Goal: Task Accomplishment & Management: Complete application form

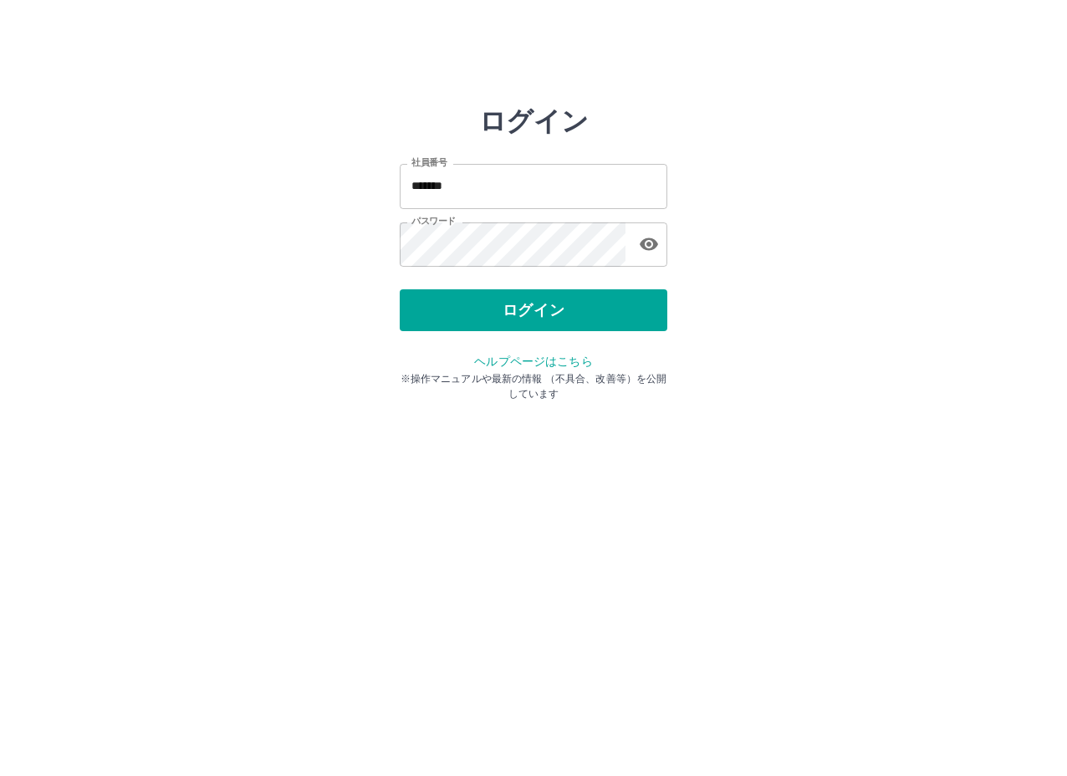
click at [544, 316] on button "ログイン" at bounding box center [534, 310] width 268 height 42
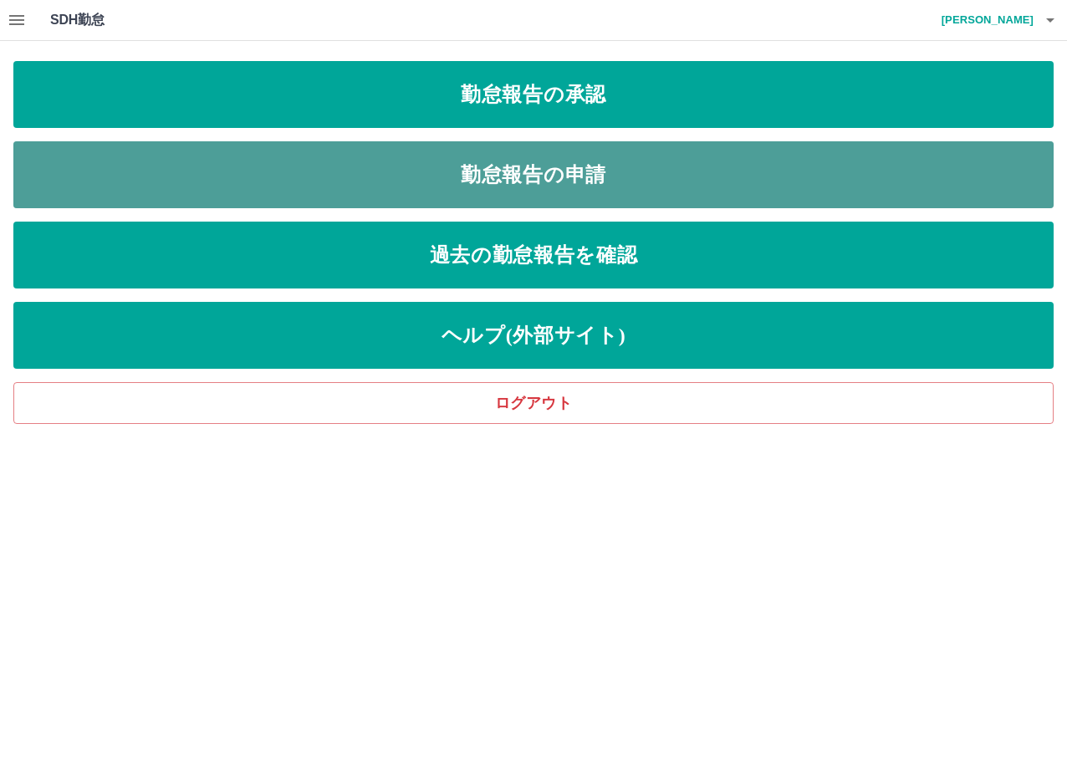
click at [569, 179] on link "勤怠報告の申請" at bounding box center [533, 174] width 1040 height 67
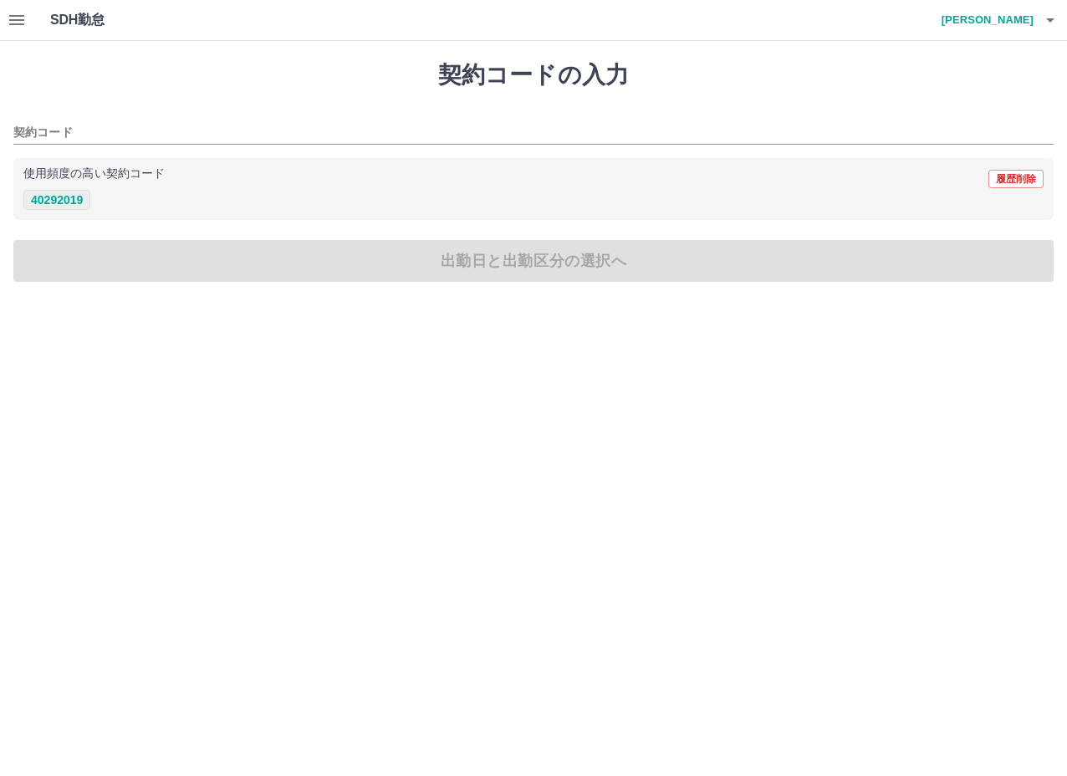
click at [74, 202] on button "40292019" at bounding box center [56, 200] width 67 height 20
type input "********"
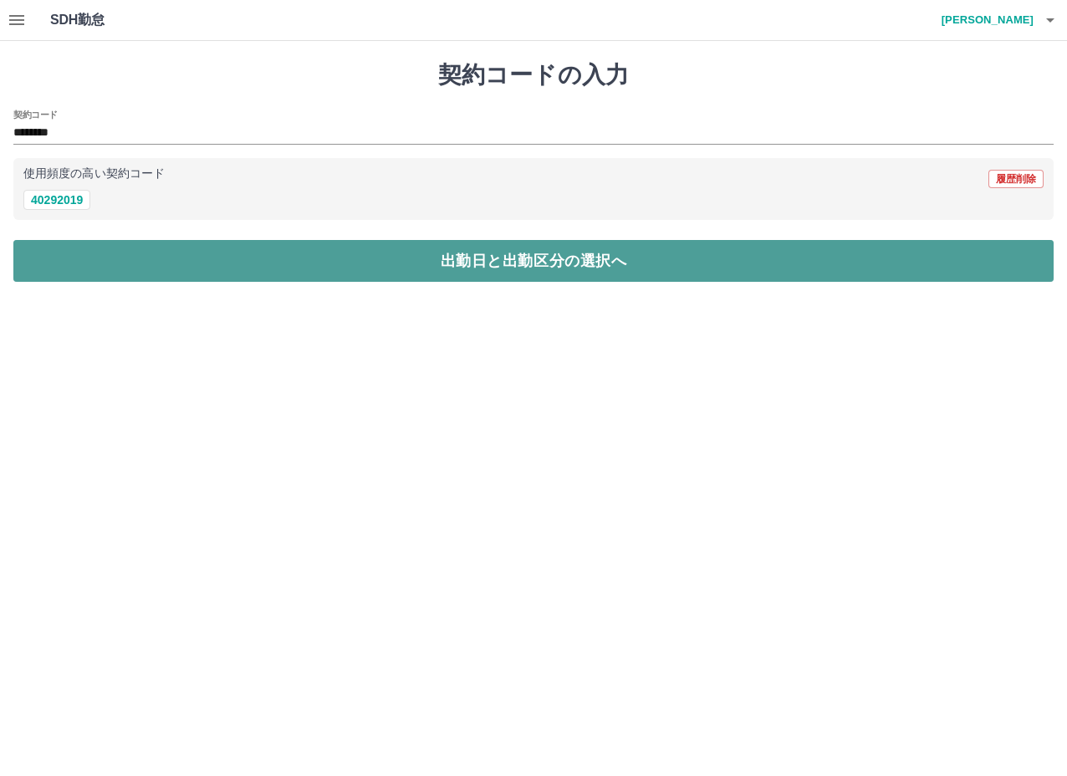
click at [488, 263] on button "出勤日と出勤区分の選択へ" at bounding box center [533, 261] width 1040 height 42
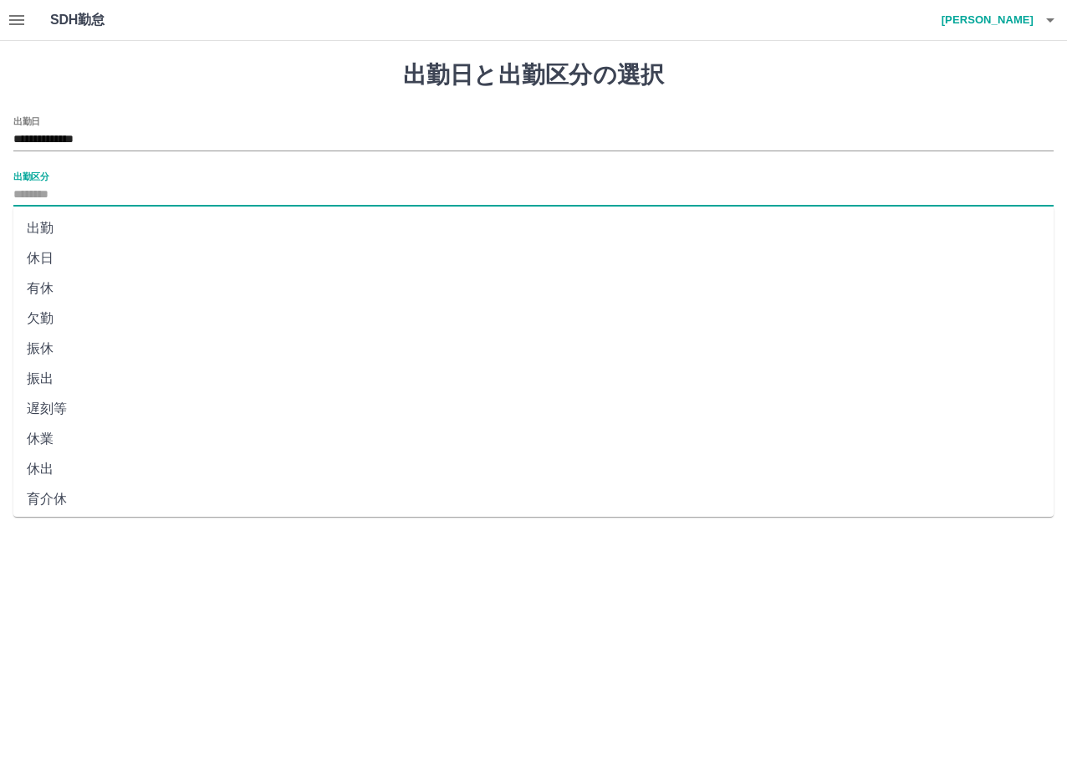
click at [46, 196] on input "出勤区分" at bounding box center [533, 195] width 1040 height 21
click at [43, 465] on li "休出" at bounding box center [533, 469] width 1040 height 30
type input "**"
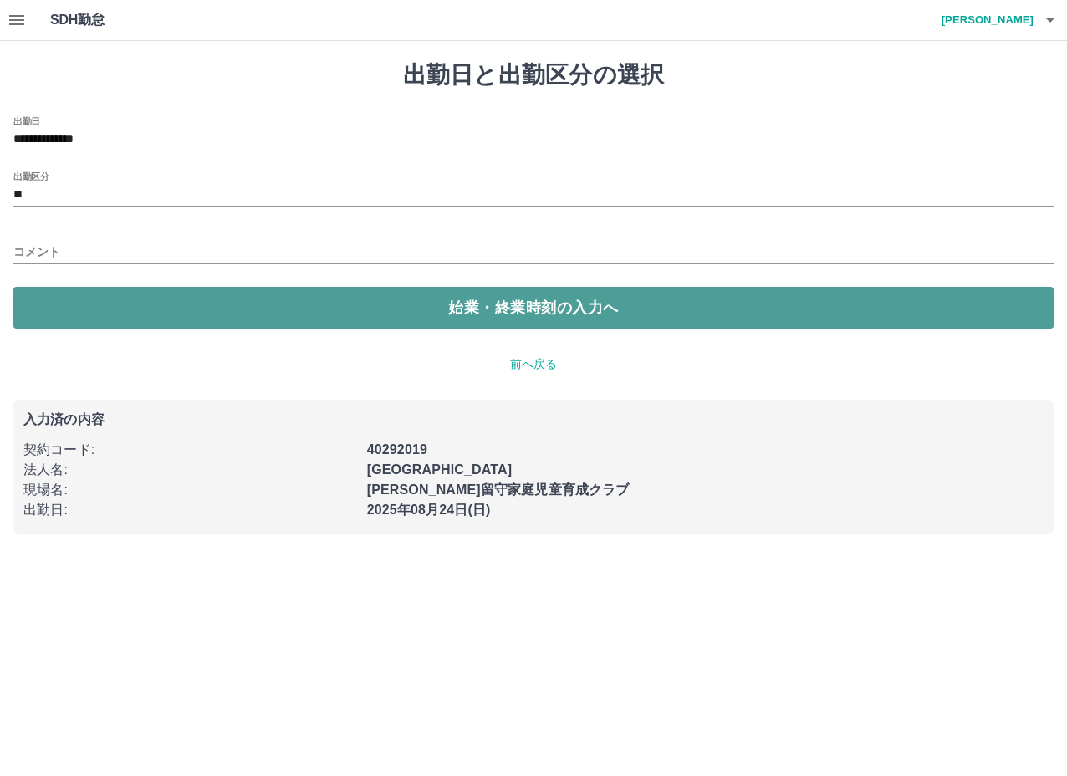
click at [506, 309] on button "始業・終業時刻の入力へ" at bounding box center [533, 308] width 1040 height 42
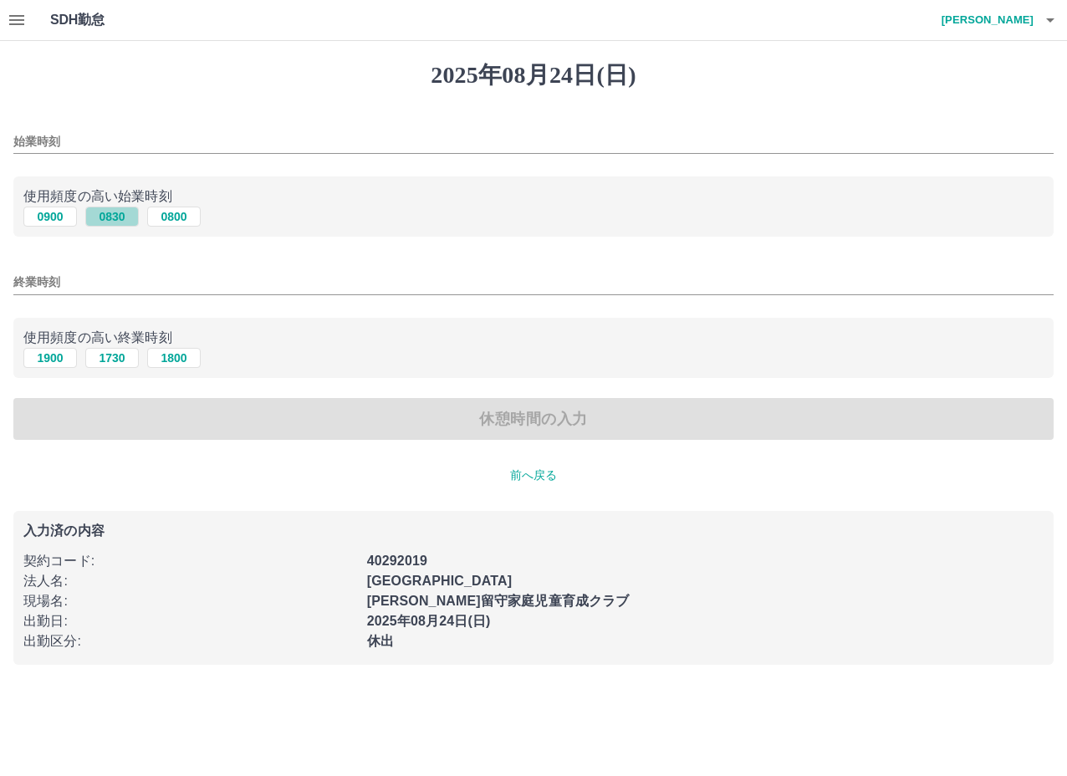
click at [116, 212] on button "0830" at bounding box center [112, 217] width 54 height 20
type input "****"
click at [102, 284] on input "終業時刻" at bounding box center [533, 282] width 1040 height 24
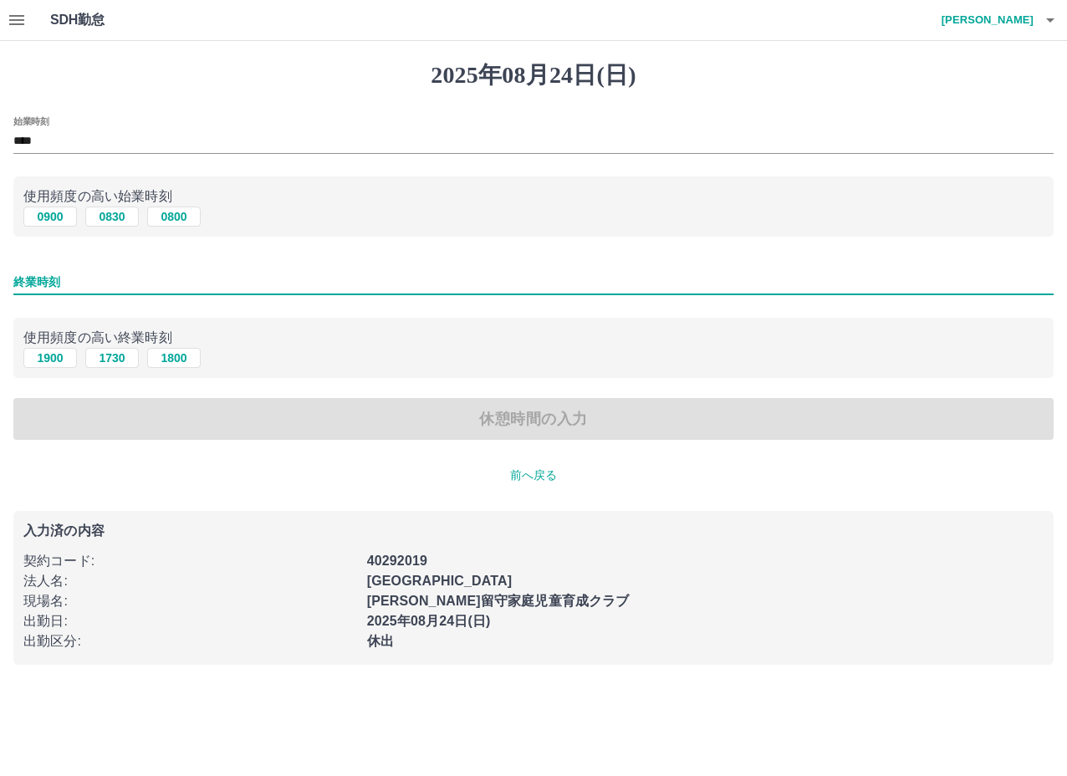
type input "****"
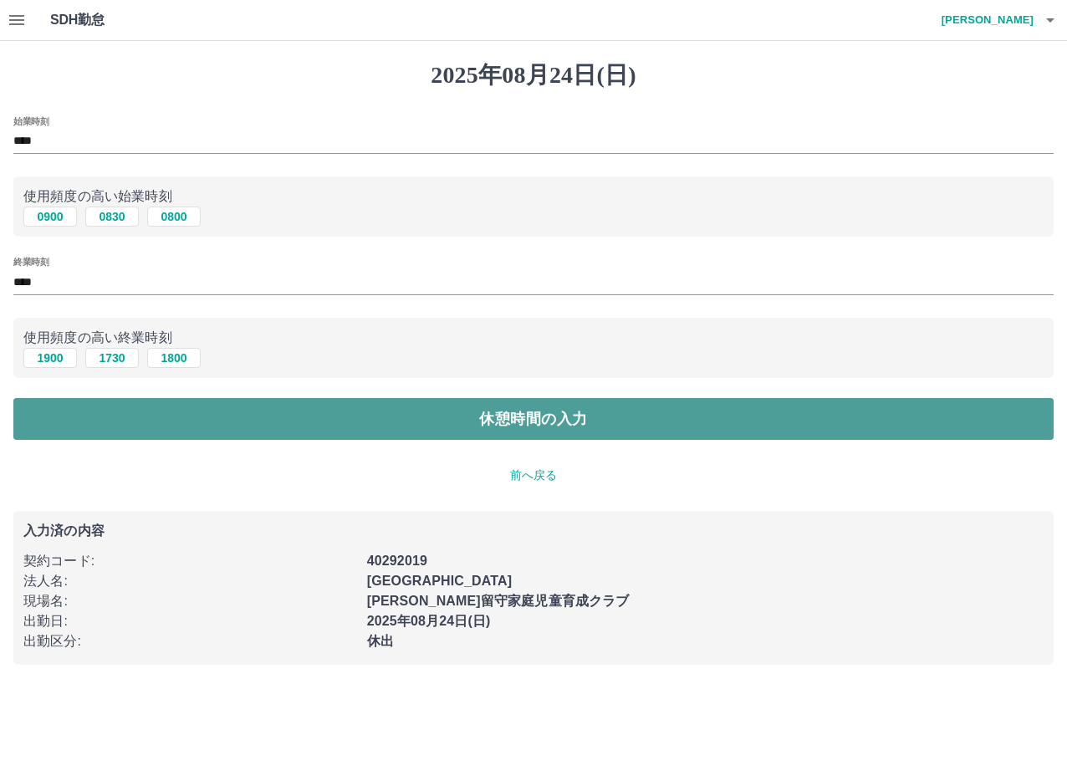
click at [556, 414] on button "休憩時間の入力" at bounding box center [533, 419] width 1040 height 42
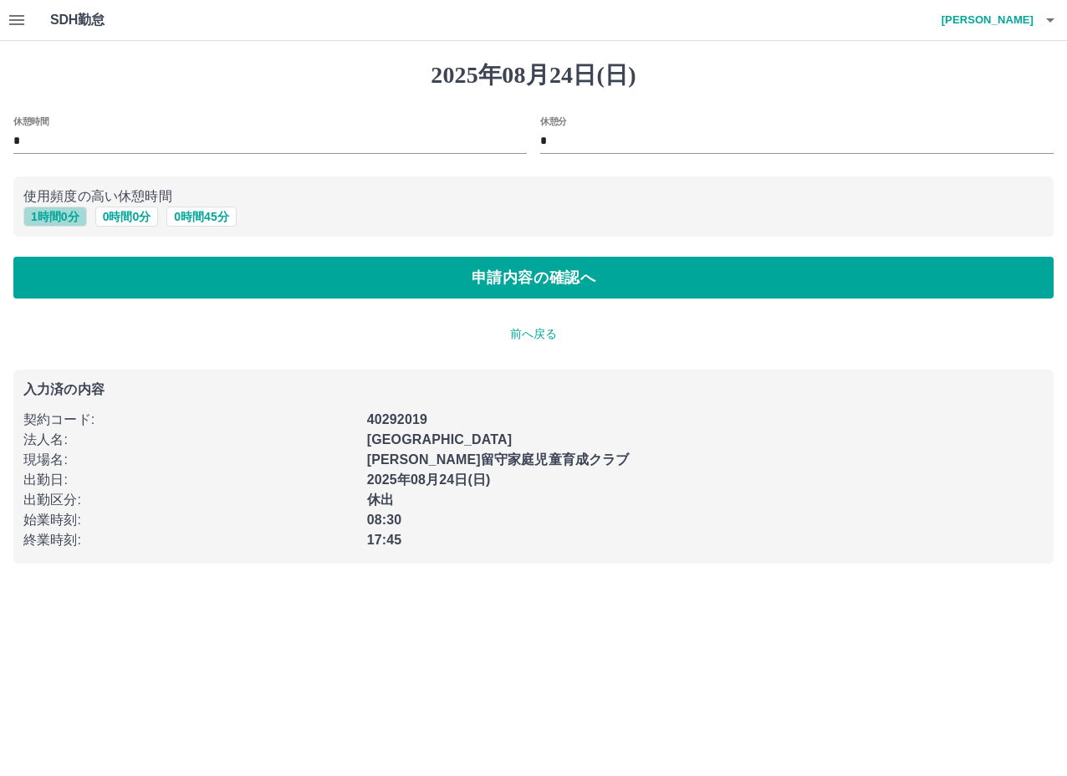
click at [64, 217] on button "1 時間 0 分" at bounding box center [55, 217] width 64 height 20
type input "*"
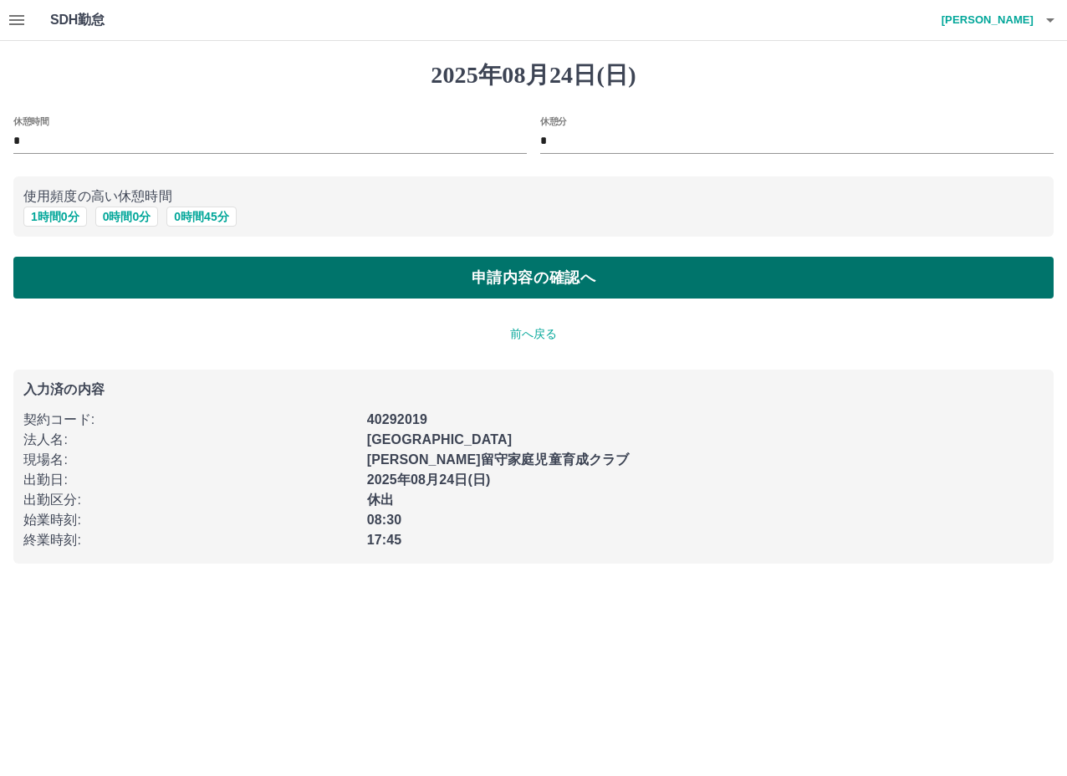
click at [508, 278] on button "申請内容の確認へ" at bounding box center [533, 278] width 1040 height 42
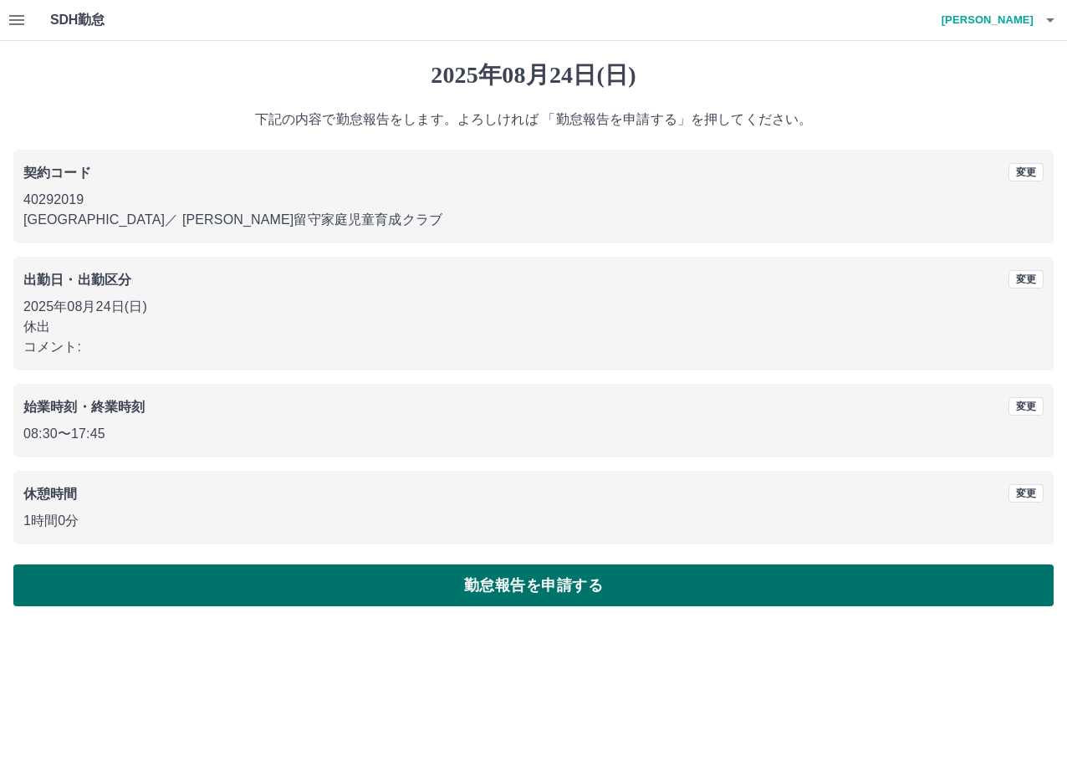
click at [518, 586] on button "勤怠報告を申請する" at bounding box center [533, 585] width 1040 height 42
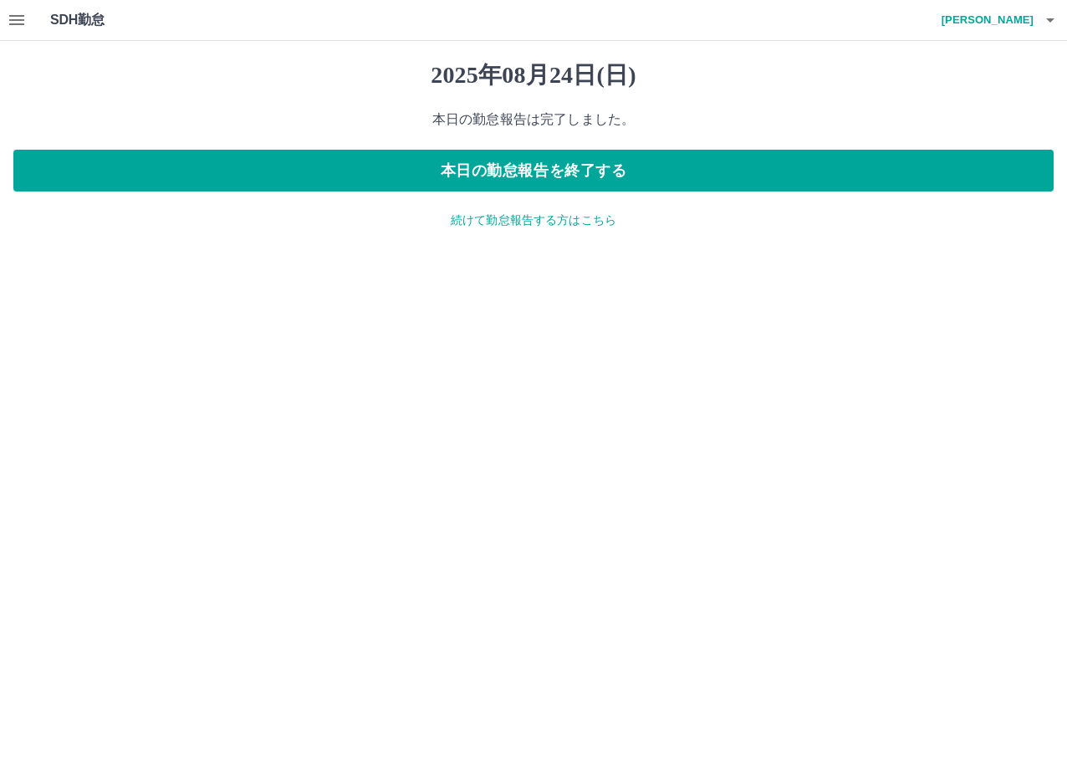
click at [18, 17] on icon "button" at bounding box center [16, 20] width 15 height 10
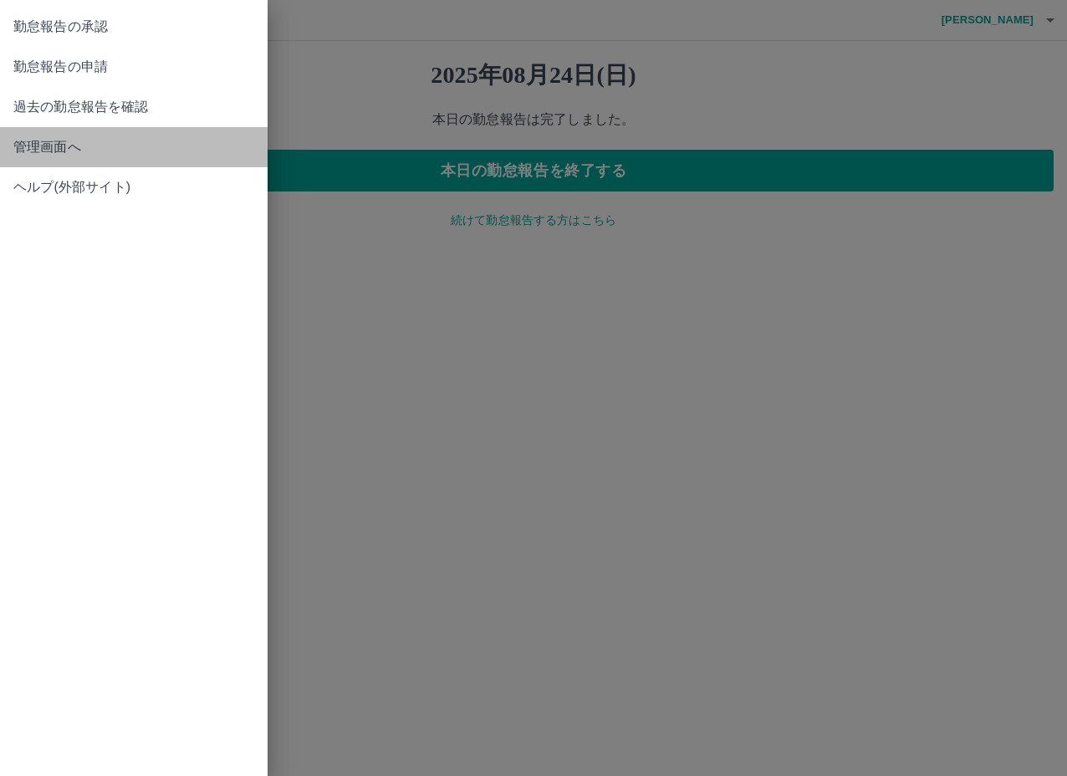
click at [74, 144] on span "管理画面へ" at bounding box center [133, 147] width 241 height 20
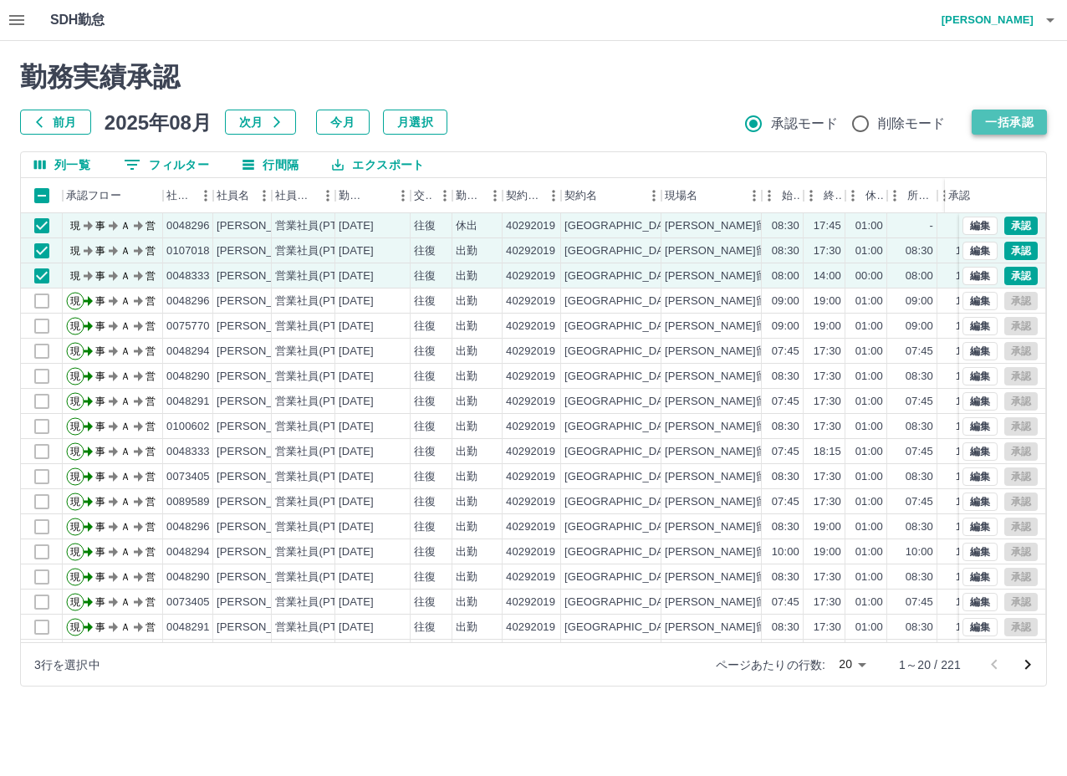
click at [995, 121] on button "一括承認" at bounding box center [1009, 122] width 75 height 25
